Goal: Task Accomplishment & Management: Manage account settings

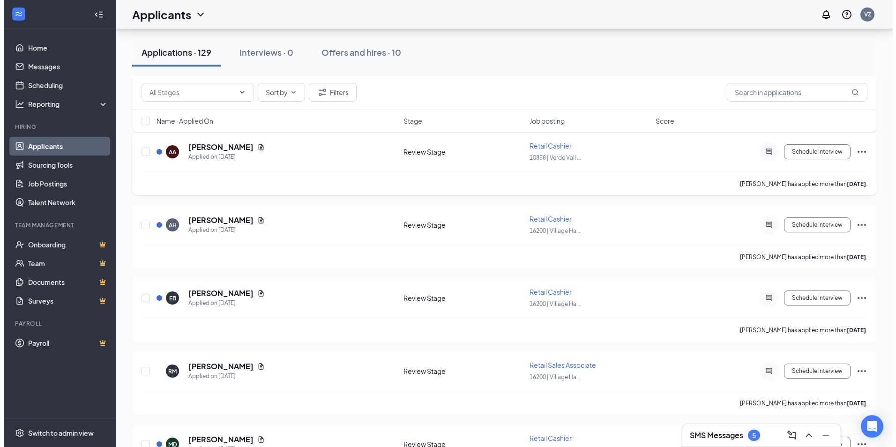
scroll to position [985, 0]
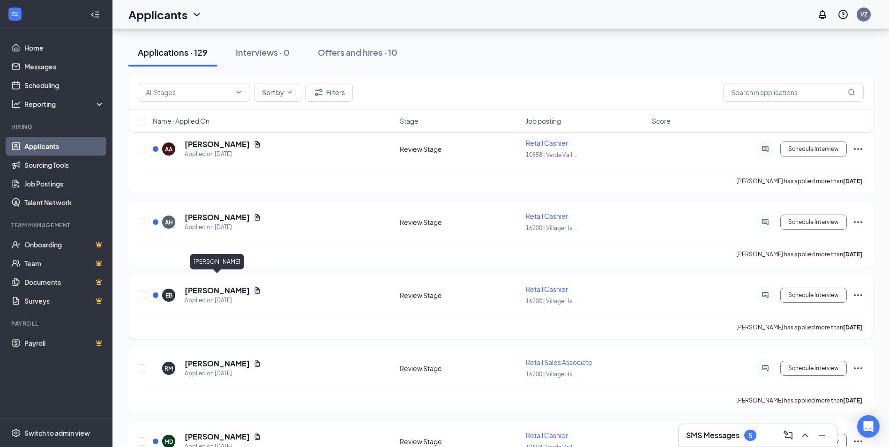
click at [236, 286] on h5 "[PERSON_NAME]" at bounding box center [217, 291] width 65 height 10
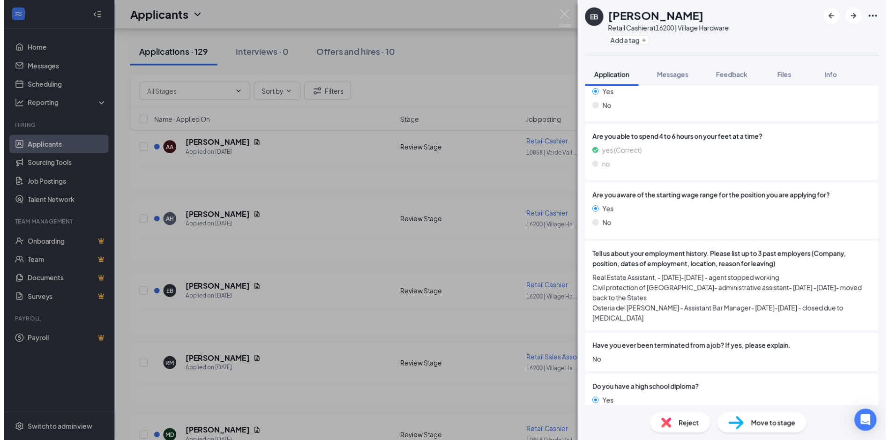
scroll to position [620, 0]
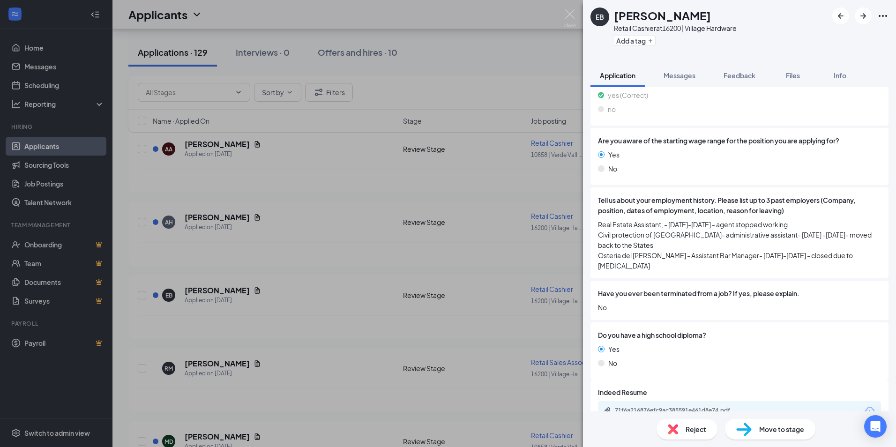
click at [337, 275] on div "EB [PERSON_NAME] Retail Cashier at 16200 | Village Hardware Add a tag Applicati…" at bounding box center [448, 223] width 896 height 447
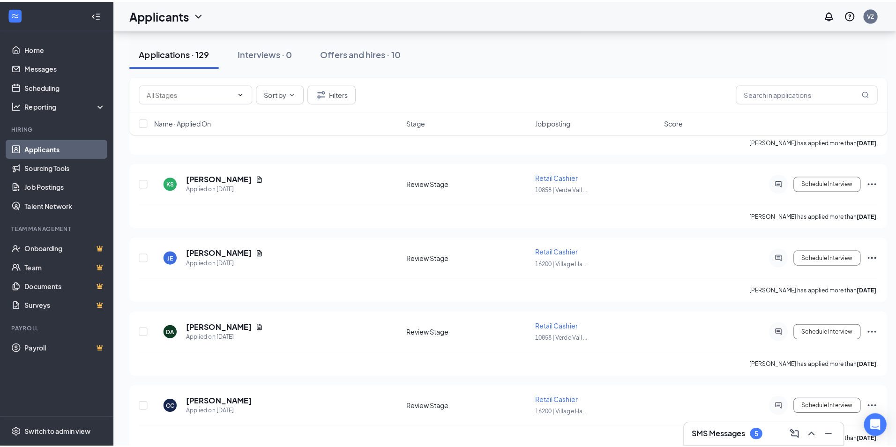
scroll to position [3657, 0]
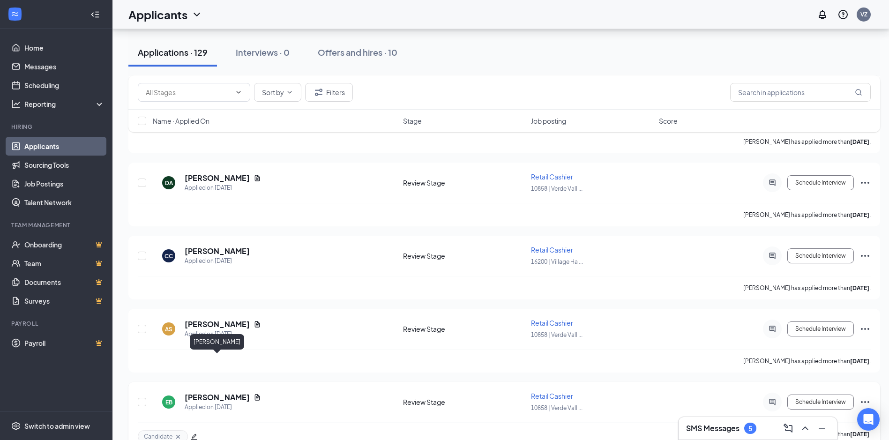
click at [206, 392] on h5 "[PERSON_NAME]" at bounding box center [217, 397] width 65 height 10
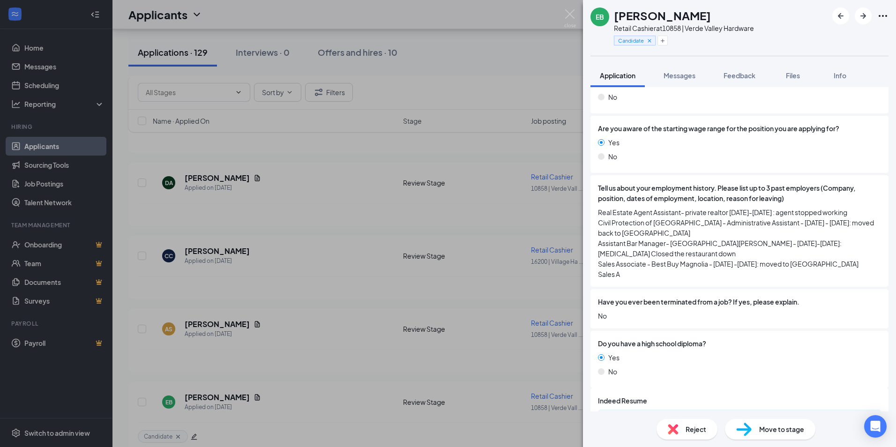
scroll to position [651, 0]
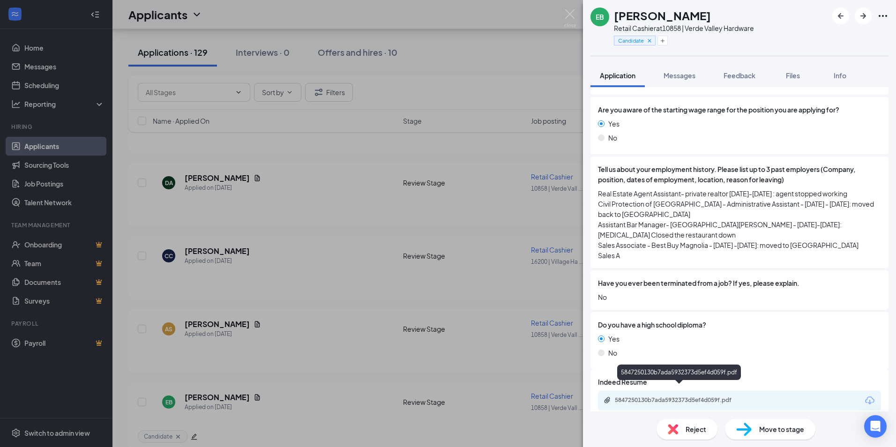
click at [673, 397] on div "5847250130b7ada5932373d5ef4d059f.pdf" at bounding box center [680, 401] width 131 height 8
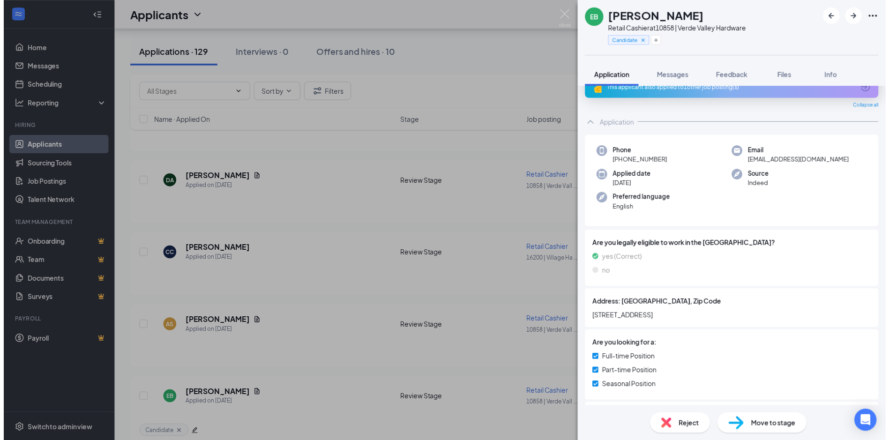
scroll to position [0, 0]
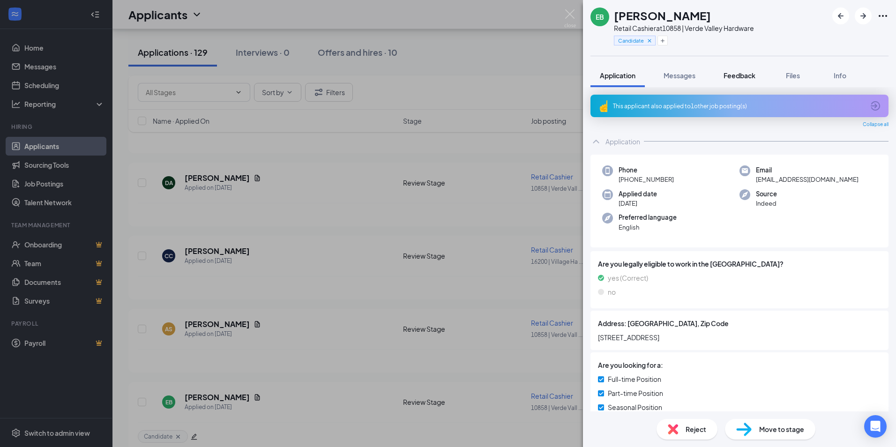
click at [743, 75] on span "Feedback" at bounding box center [740, 75] width 32 height 8
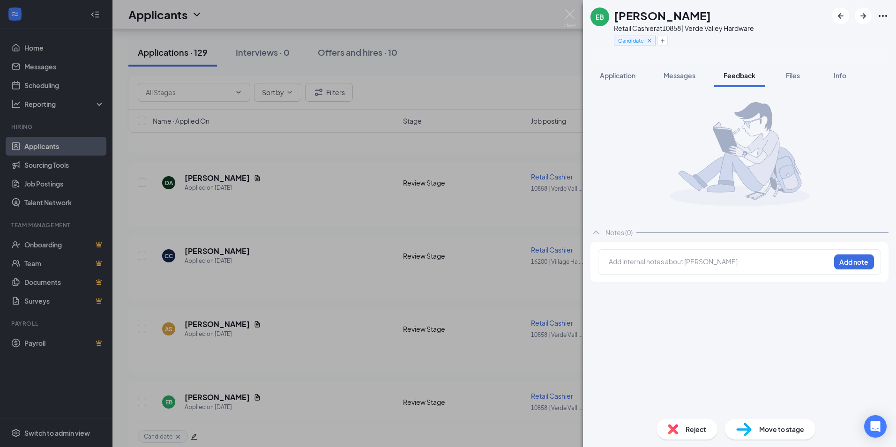
click at [625, 259] on div at bounding box center [720, 262] width 221 height 10
click at [846, 264] on button "Add note" at bounding box center [855, 262] width 40 height 15
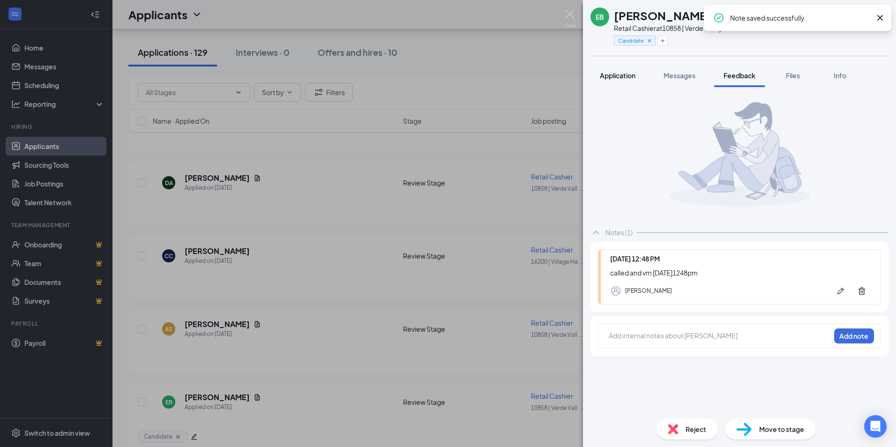
click at [614, 75] on span "Application" at bounding box center [618, 75] width 36 height 8
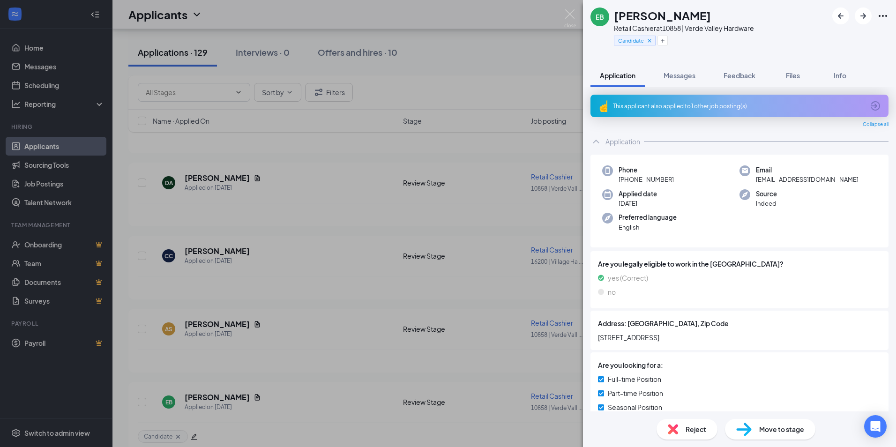
click at [336, 311] on div "EB [PERSON_NAME] Retail Cashier at 10858 | Verde Valley Hardware Candidate Appl…" at bounding box center [448, 223] width 896 height 447
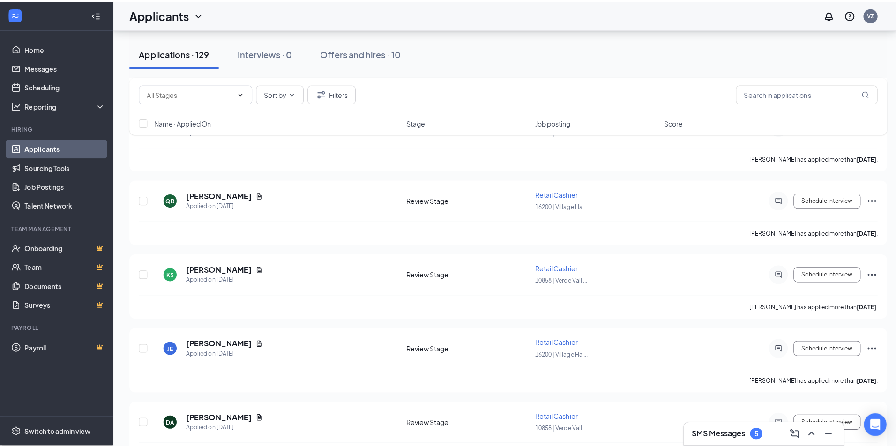
scroll to position [3376, 0]
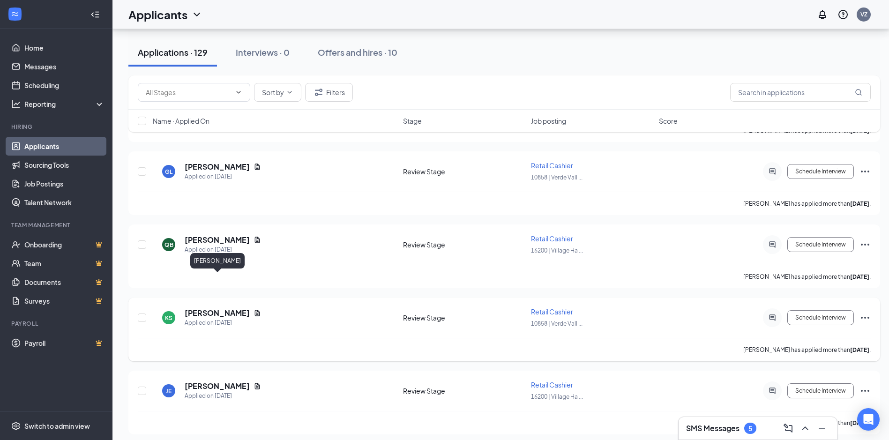
click at [224, 308] on h5 "[PERSON_NAME]" at bounding box center [217, 313] width 65 height 10
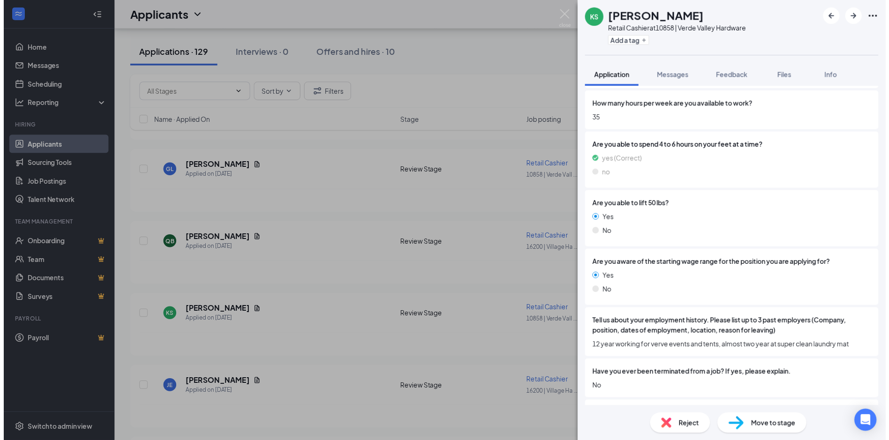
scroll to position [563, 0]
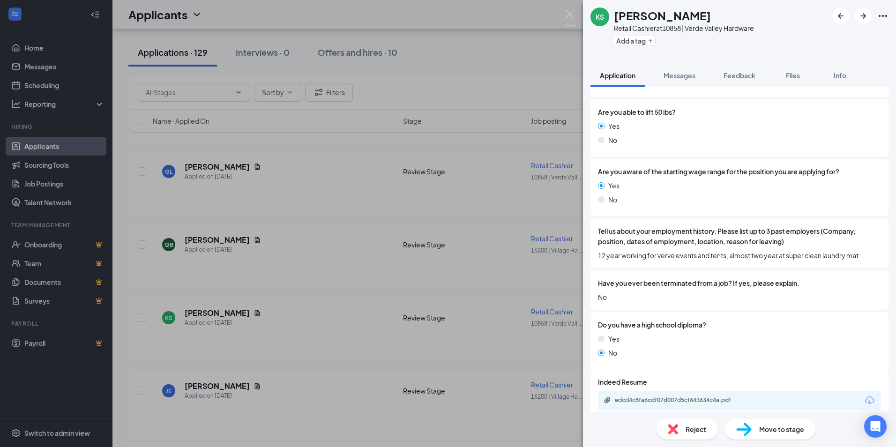
click at [351, 259] on div "KS [PERSON_NAME] Retail Cashier at 10858 | Verde Valley Hardware Add a tag Appl…" at bounding box center [448, 223] width 896 height 447
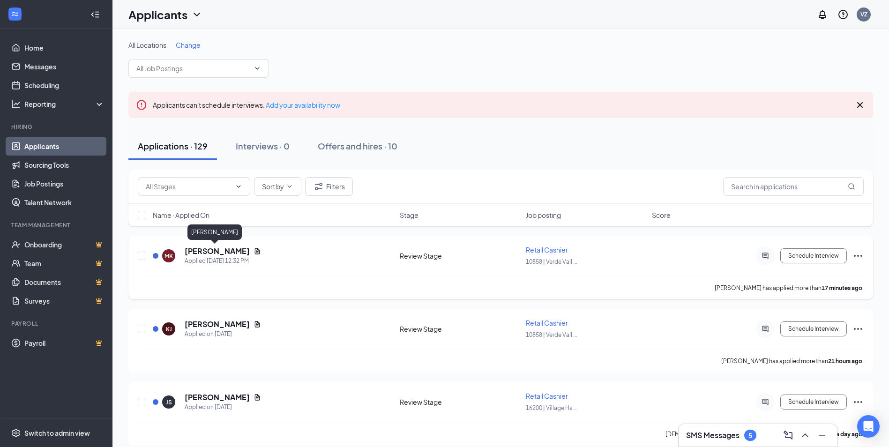
click at [219, 250] on h5 "[PERSON_NAME]" at bounding box center [217, 251] width 65 height 10
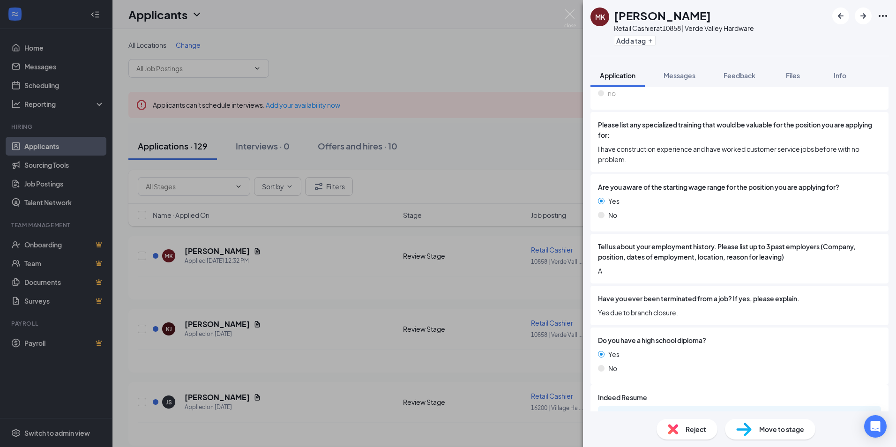
scroll to position [635, 0]
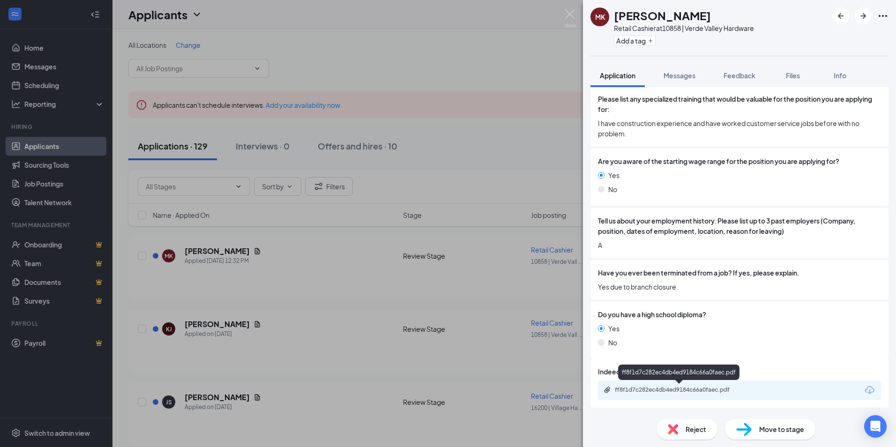
click at [688, 387] on div "ff8f1d7c282ec4db4ed9184c66a0faec.pdf" at bounding box center [680, 390] width 131 height 8
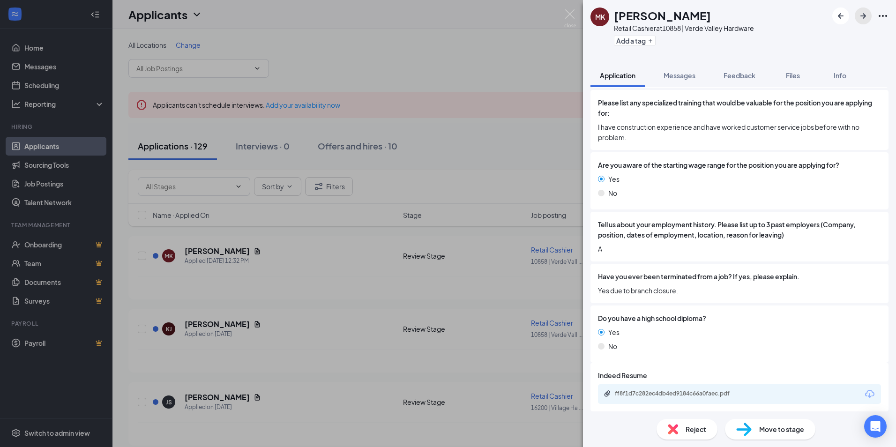
click at [862, 21] on icon "ArrowRight" at bounding box center [863, 15] width 11 height 11
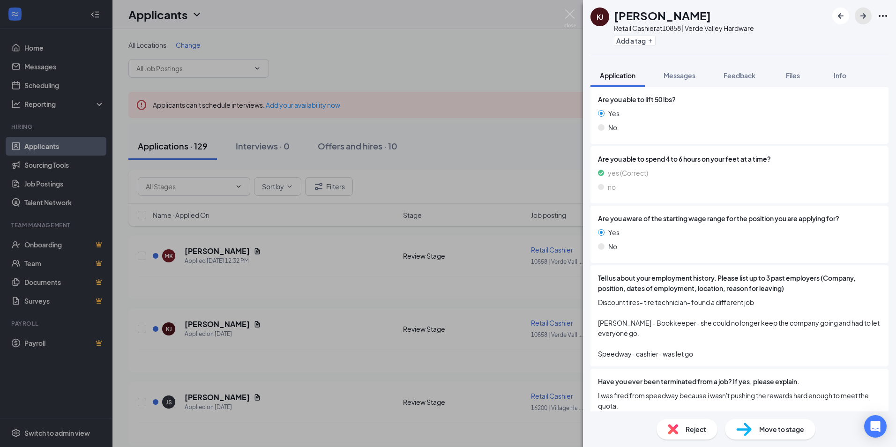
scroll to position [610, 0]
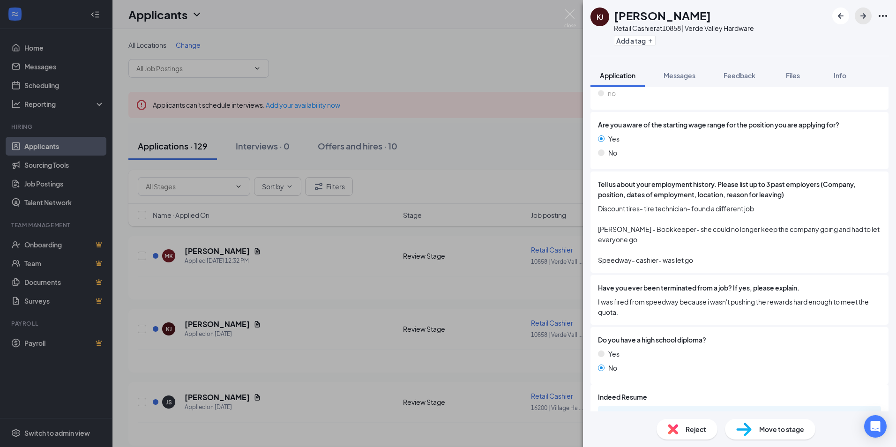
click at [863, 14] on icon "ArrowRight" at bounding box center [863, 15] width 11 height 11
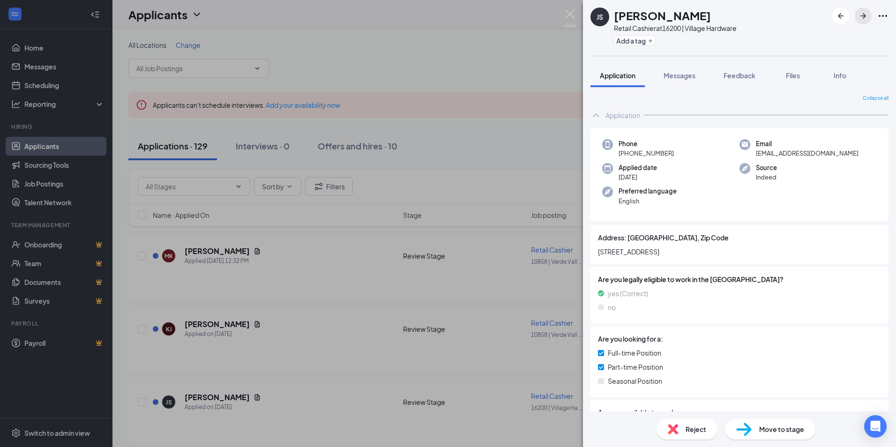
click at [863, 14] on icon "ArrowRight" at bounding box center [863, 15] width 11 height 11
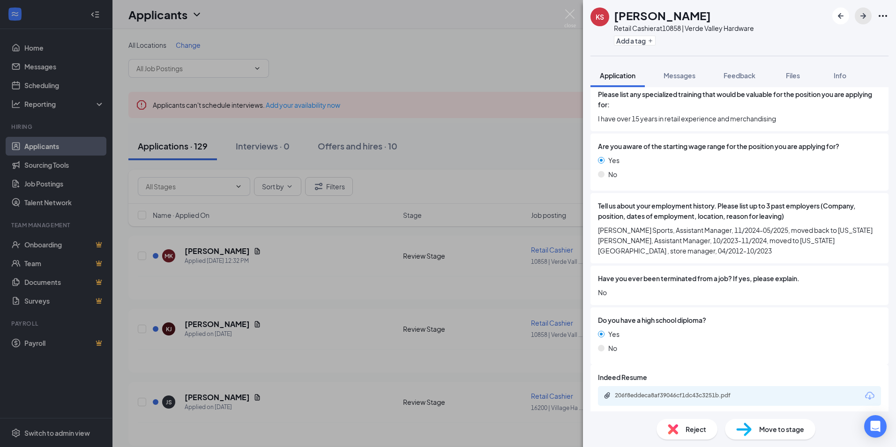
scroll to position [672, 0]
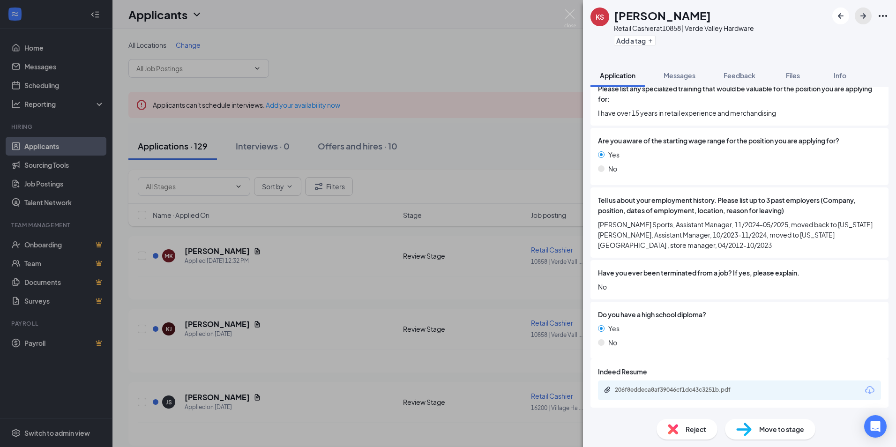
click at [861, 17] on icon "ArrowRight" at bounding box center [863, 15] width 11 height 11
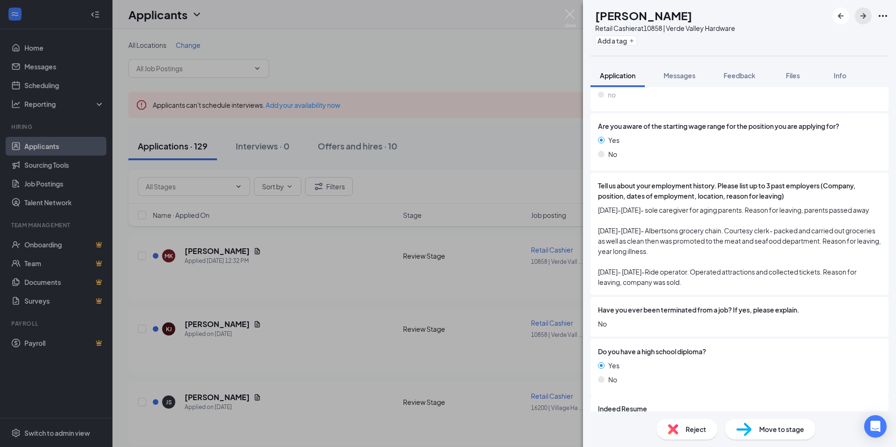
scroll to position [655, 0]
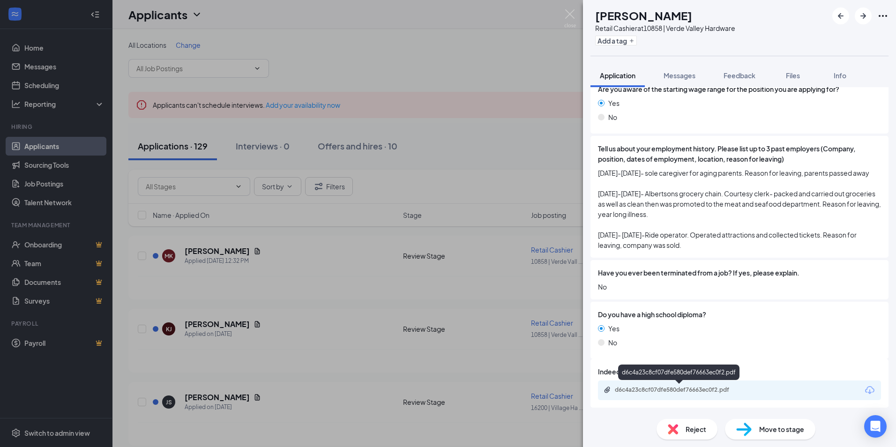
click at [671, 391] on div "d6c4a23c8cf07dfe580def76663ec0f2.pdf" at bounding box center [680, 390] width 131 height 8
click at [862, 17] on icon "ArrowRight" at bounding box center [863, 15] width 11 height 11
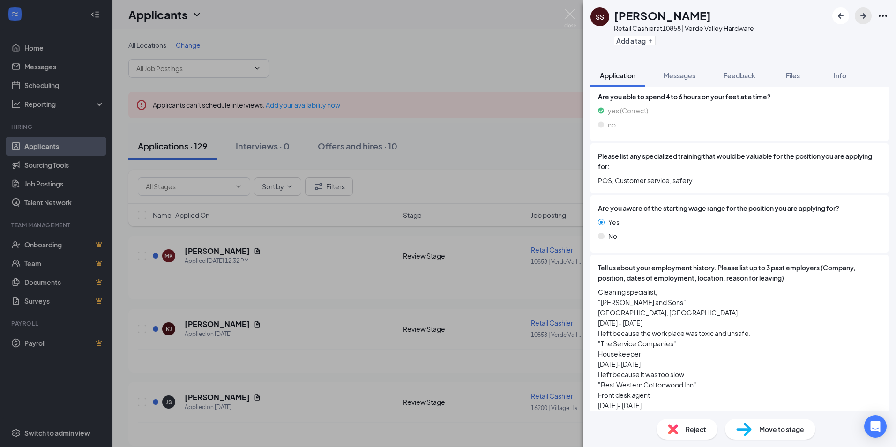
scroll to position [610, 0]
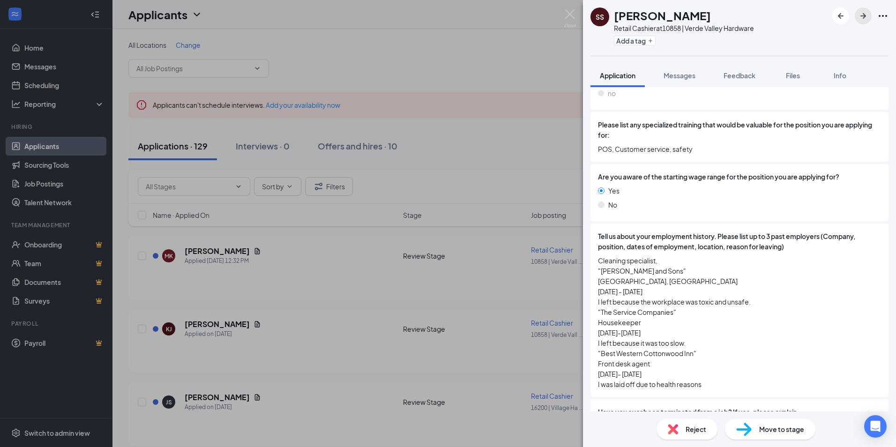
click at [861, 16] on icon "ArrowRight" at bounding box center [864, 16] width 6 height 6
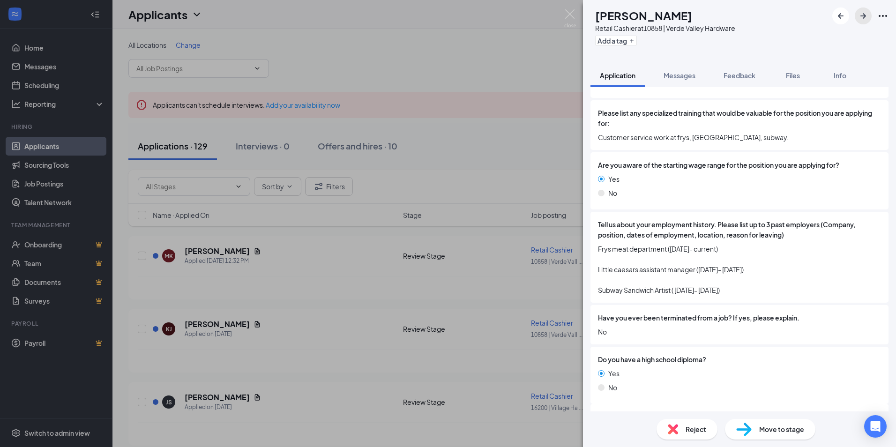
scroll to position [656, 0]
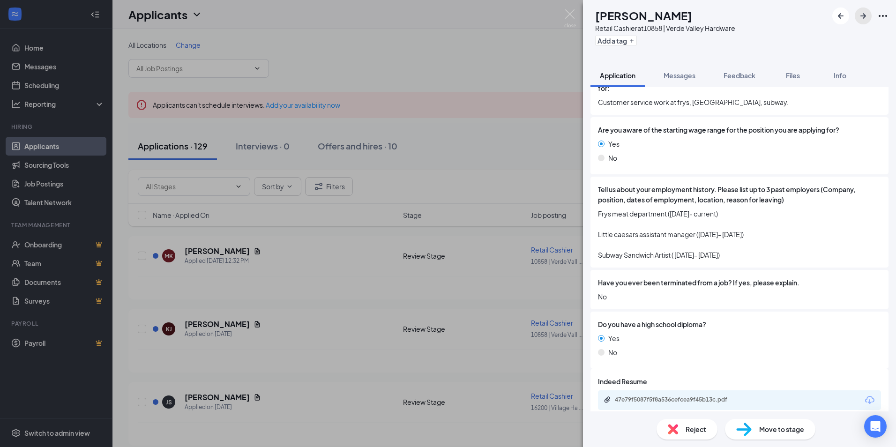
click at [866, 17] on icon "ArrowRight" at bounding box center [863, 15] width 11 height 11
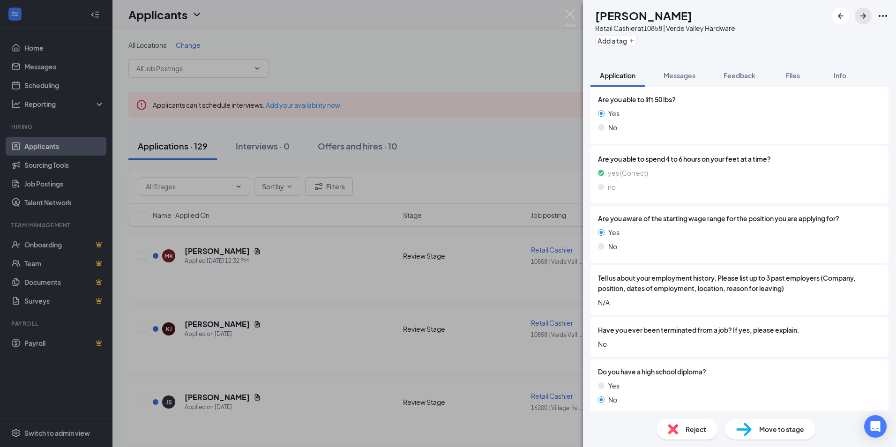
scroll to position [573, 0]
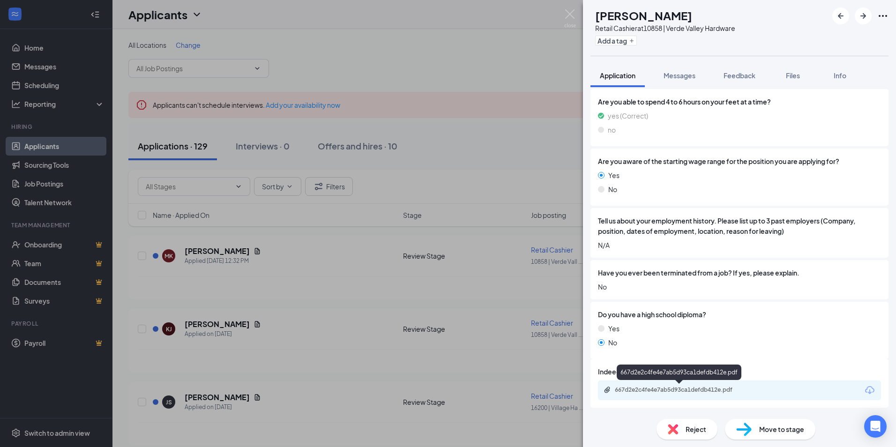
click at [706, 391] on div "667d2e2c4fe4e7ab5d93ca1defdb412e.pdf" at bounding box center [680, 390] width 131 height 8
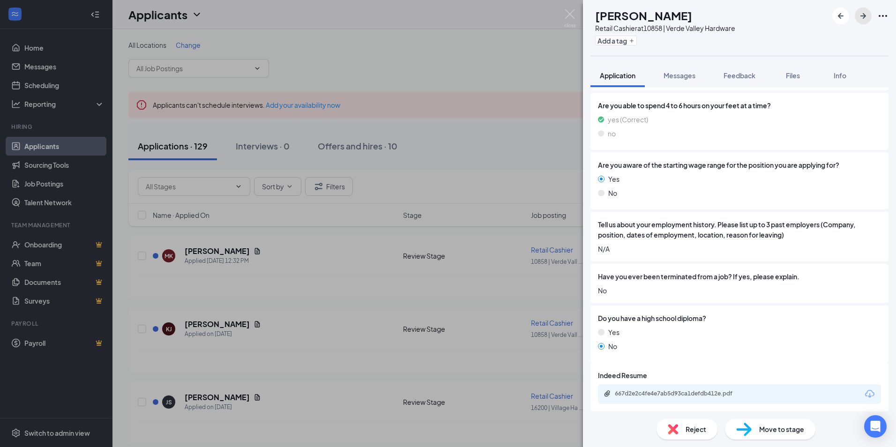
click at [864, 14] on icon "ArrowRight" at bounding box center [863, 15] width 11 height 11
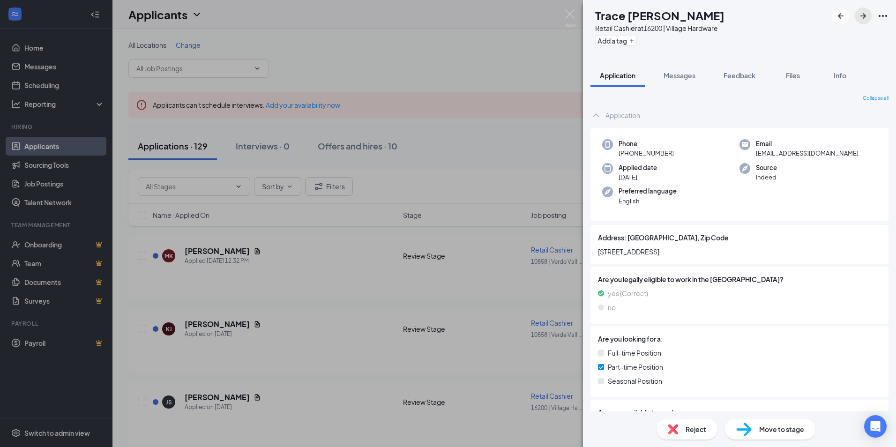
click at [864, 14] on icon "ArrowRight" at bounding box center [863, 15] width 11 height 11
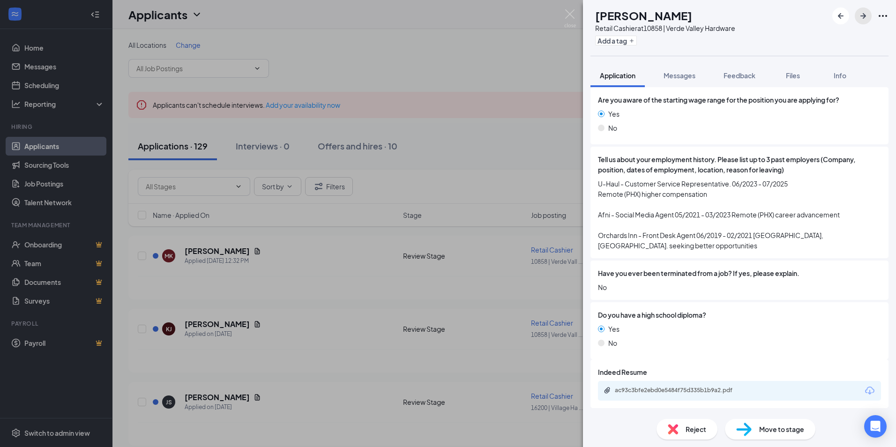
scroll to position [635, 0]
click at [687, 393] on div "ac93c3bfe2ebd0e5484f75d335b1b9a2.pdf" at bounding box center [680, 390] width 131 height 8
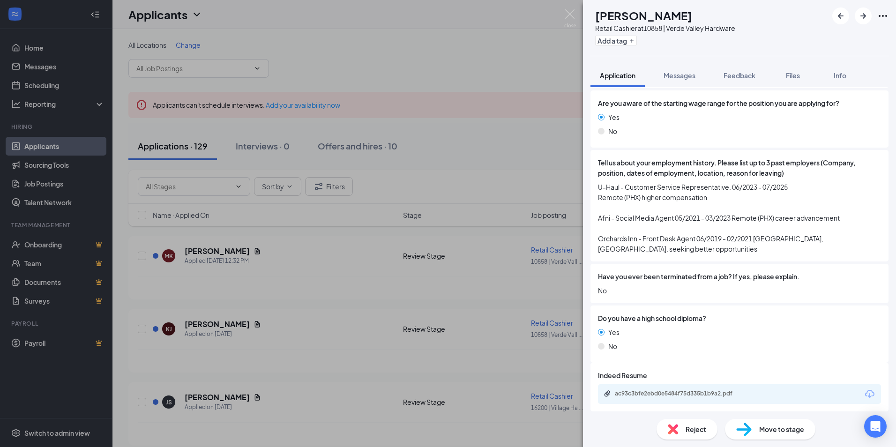
click at [635, 399] on div "ac93c3bfe2ebd0e5484f75d335b1b9a2.pdf" at bounding box center [739, 394] width 283 height 20
click at [635, 394] on div "ac93c3bfe2ebd0e5484f75d335b1b9a2.pdf" at bounding box center [680, 394] width 131 height 8
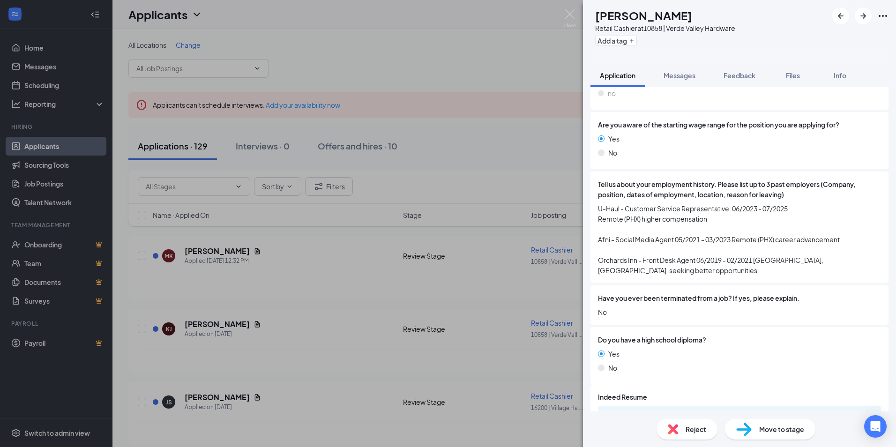
scroll to position [635, 0]
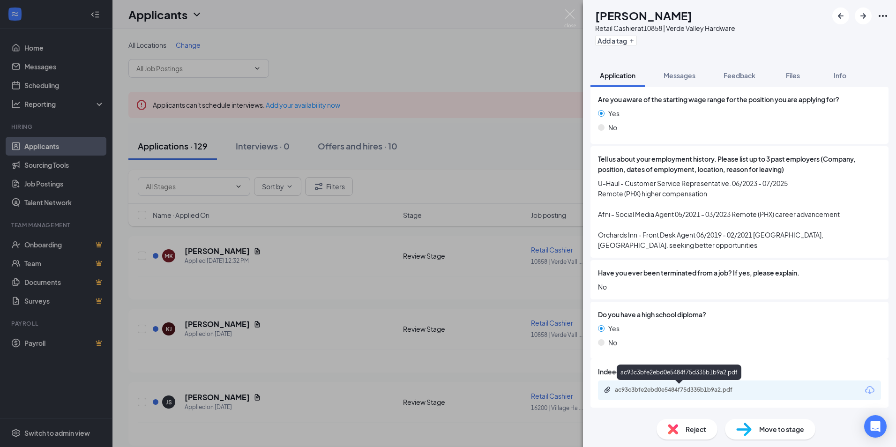
click at [669, 394] on div "ac93c3bfe2ebd0e5484f75d335b1b9a2.pdf" at bounding box center [680, 390] width 152 height 9
click at [774, 426] on span "Move to stage" at bounding box center [782, 429] width 45 height 10
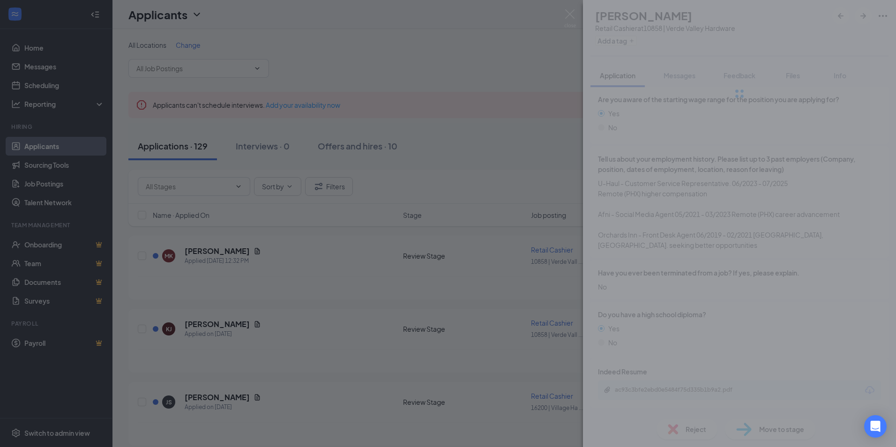
scroll to position [631, 0]
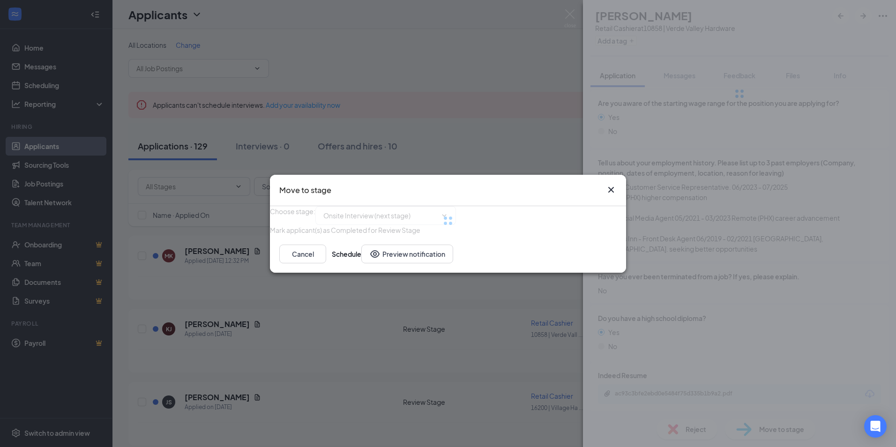
type input "Onsite Interview (next stage)"
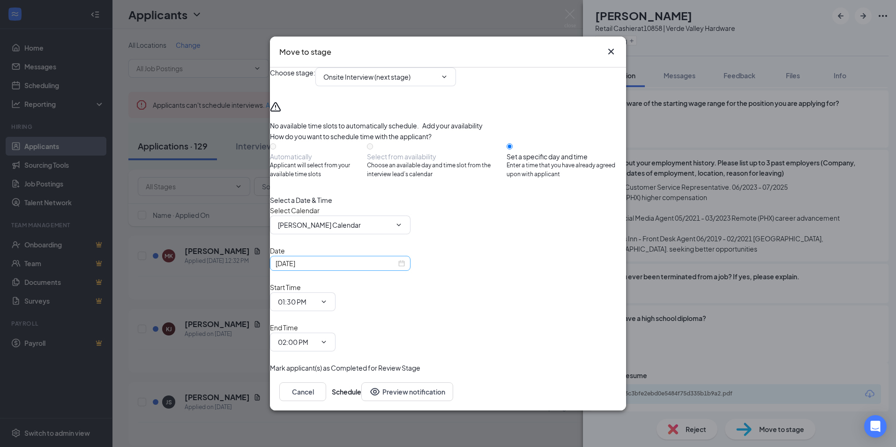
click at [405, 269] on div "[DATE]" at bounding box center [340, 263] width 129 height 10
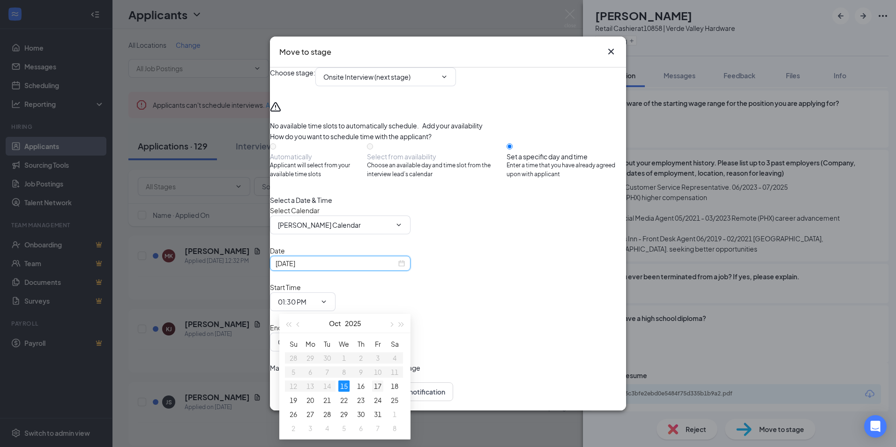
type input "[DATE]"
click at [376, 387] on div "17" at bounding box center [377, 386] width 11 height 11
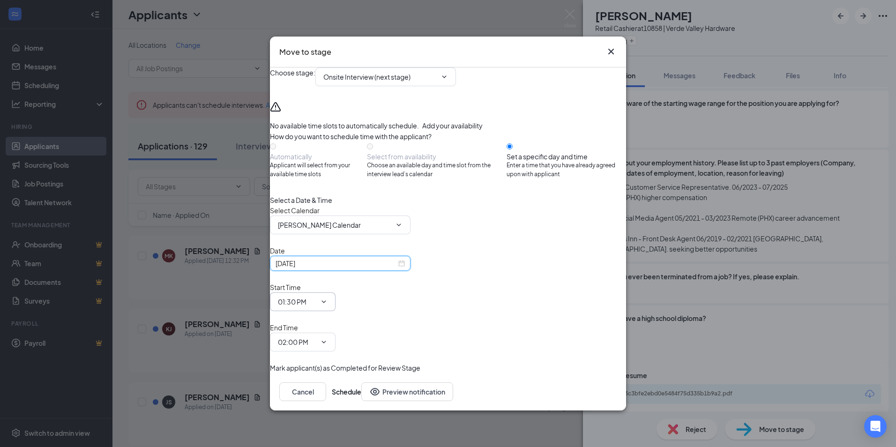
click at [328, 306] on icon "ChevronDown" at bounding box center [324, 302] width 8 height 8
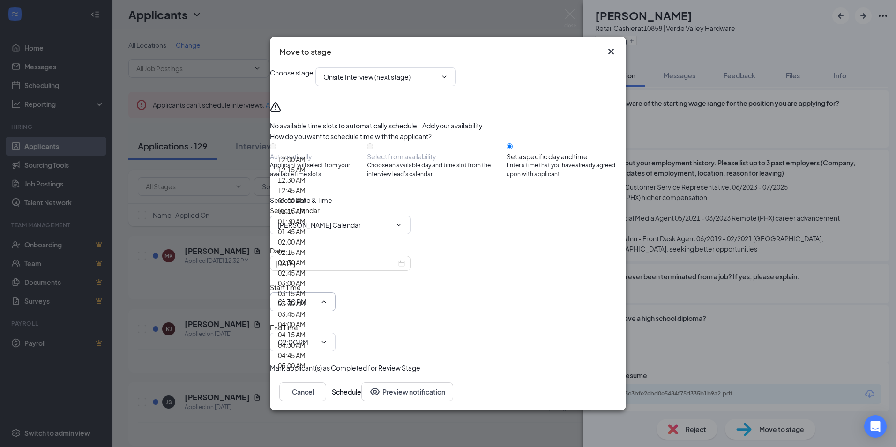
scroll to position [1032, 0]
type input "12:00 PM"
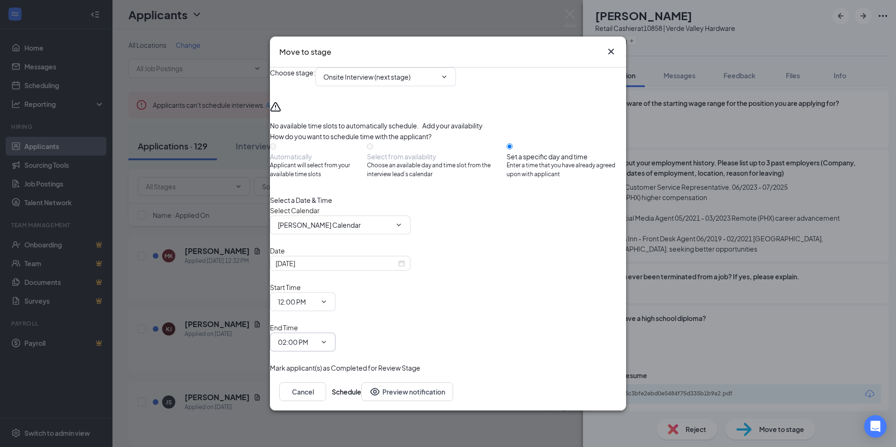
click at [328, 339] on icon "ChevronDown" at bounding box center [324, 343] width 8 height 8
click at [306, 205] on div "12:15 AM" at bounding box center [292, 210] width 28 height 10
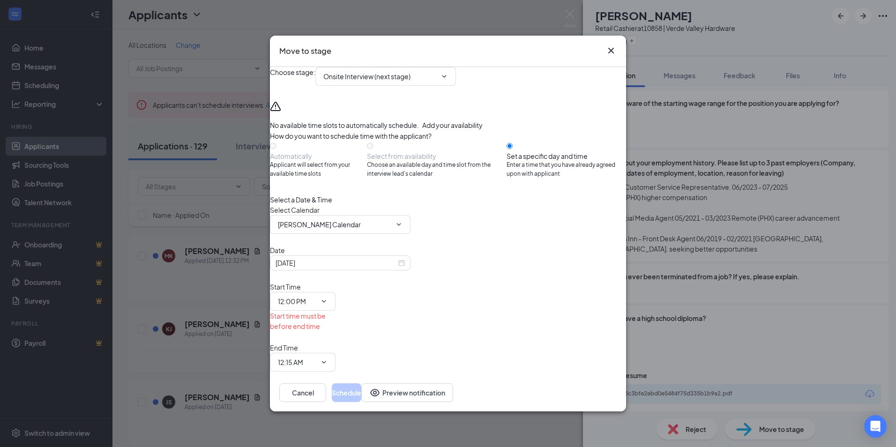
click at [503, 340] on div "Choose stage : Onsite Interview (next stage) No available time slots to automat…" at bounding box center [448, 230] width 356 height 326
click at [328, 359] on icon "ChevronDown" at bounding box center [324, 363] width 8 height 8
type input "12:15 PM"
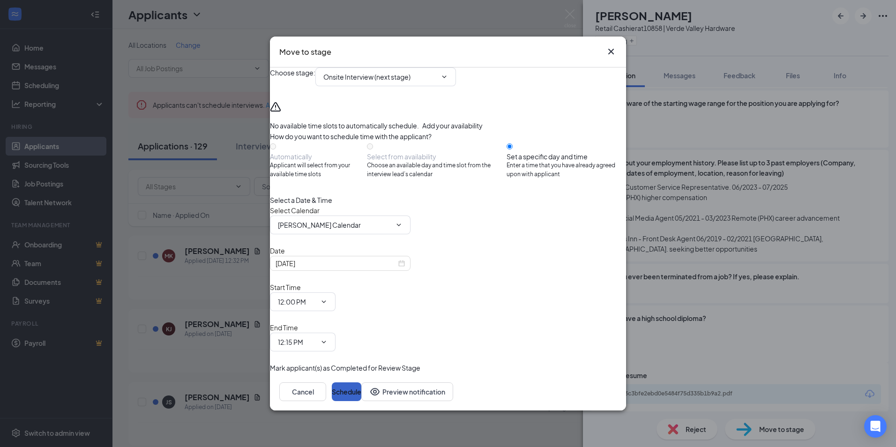
click at [361, 383] on button "Schedule" at bounding box center [347, 392] width 30 height 19
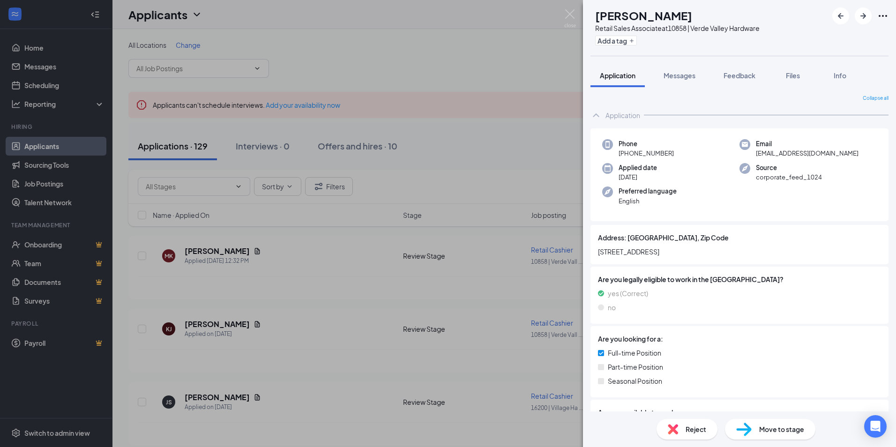
click at [481, 158] on div "CC [PERSON_NAME] Retail Sales Associate at 10858 | Verde Valley Hardware Add a …" at bounding box center [448, 223] width 896 height 447
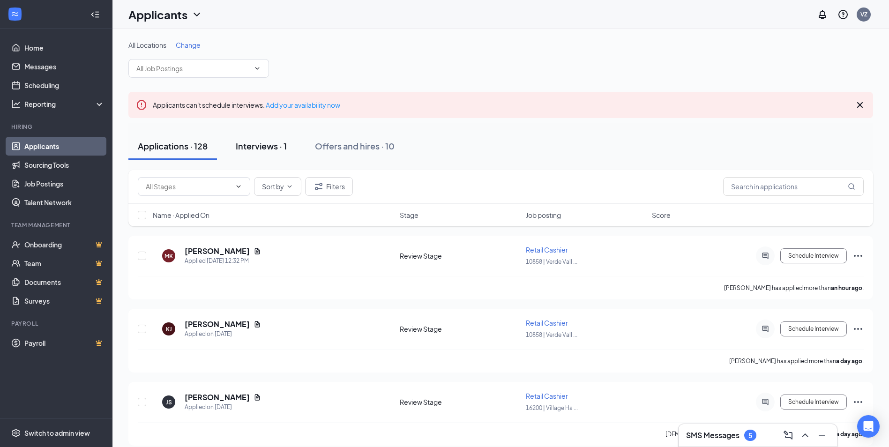
click at [269, 150] on div "Interviews · 1" at bounding box center [261, 146] width 51 height 12
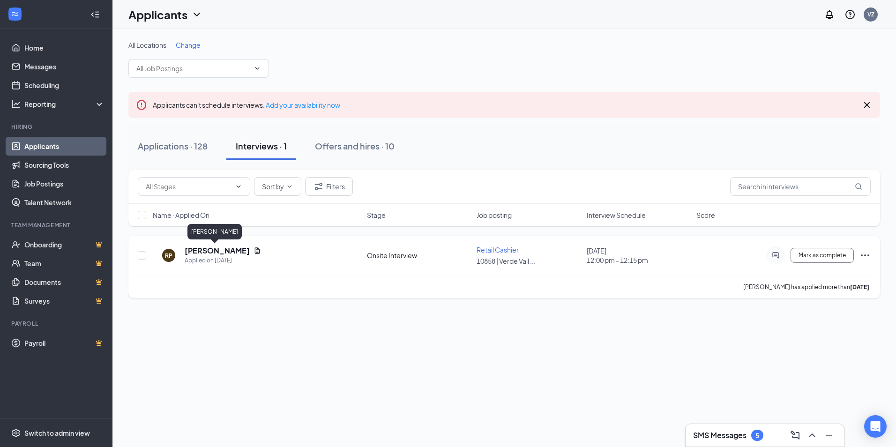
click at [205, 247] on h5 "[PERSON_NAME]" at bounding box center [217, 251] width 65 height 10
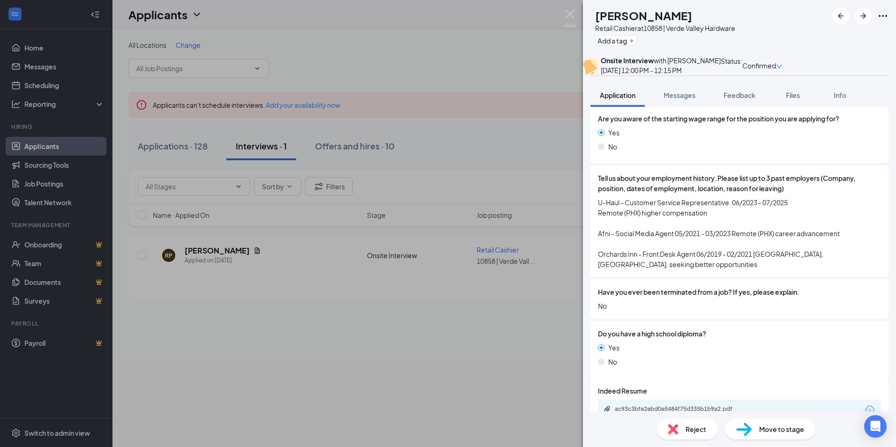
scroll to position [675, 0]
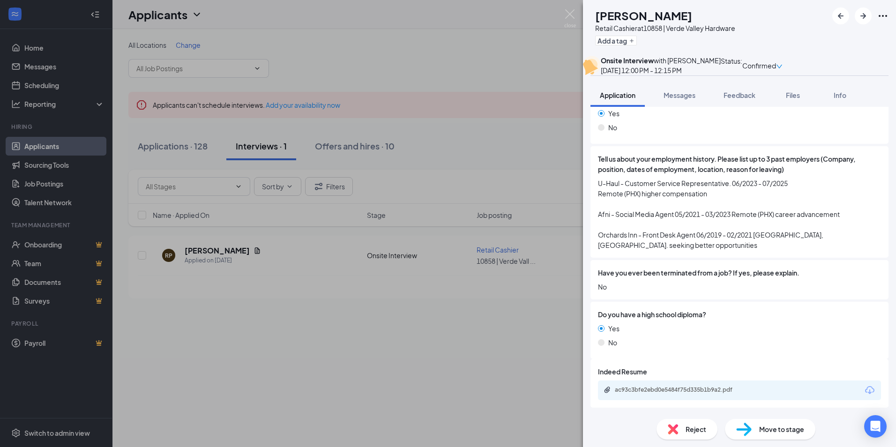
drag, startPoint x: 282, startPoint y: 352, endPoint x: 411, endPoint y: 378, distance: 131.6
click at [282, 352] on div "RP [PERSON_NAME] Retail Cashier at 10858 | Verde Valley Hardware Add a tag Onsi…" at bounding box center [448, 223] width 896 height 447
